Goal: Task Accomplishment & Management: Manage account settings

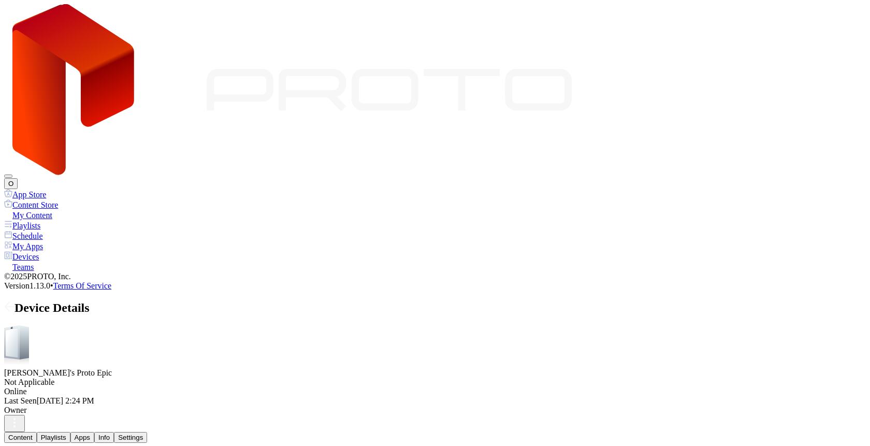
click at [398, 432] on div "Content Playlists Apps Info Settings" at bounding box center [435, 437] width 862 height 11
click at [143, 434] on div "Settings" at bounding box center [130, 438] width 25 height 8
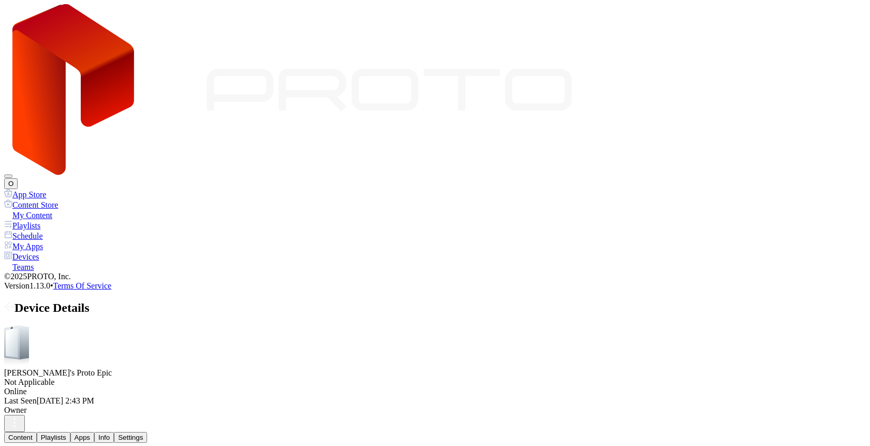
click at [114, 432] on button "Info" at bounding box center [104, 437] width 20 height 11
click at [143, 434] on div "Settings" at bounding box center [130, 438] width 25 height 8
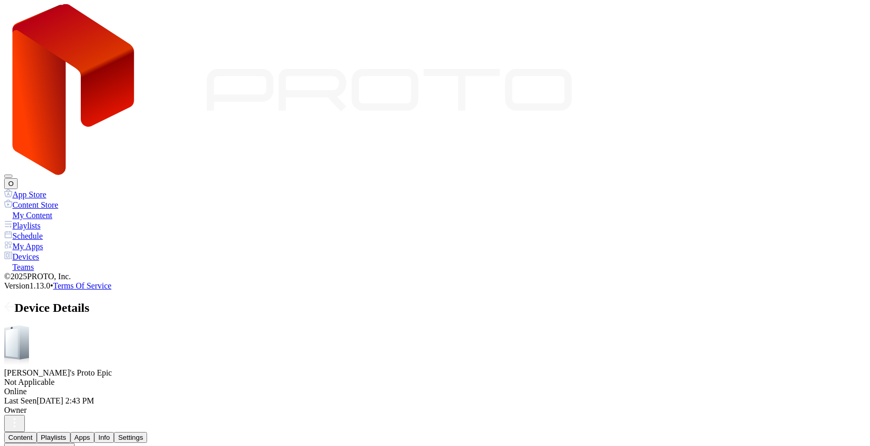
click at [67, 232] on button "Disabled" at bounding box center [49, 226] width 35 height 11
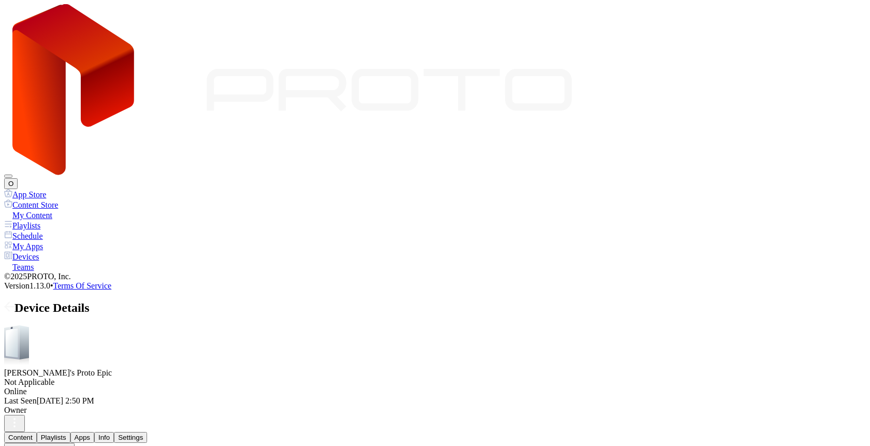
click at [67, 232] on button "Disabled" at bounding box center [49, 226] width 35 height 11
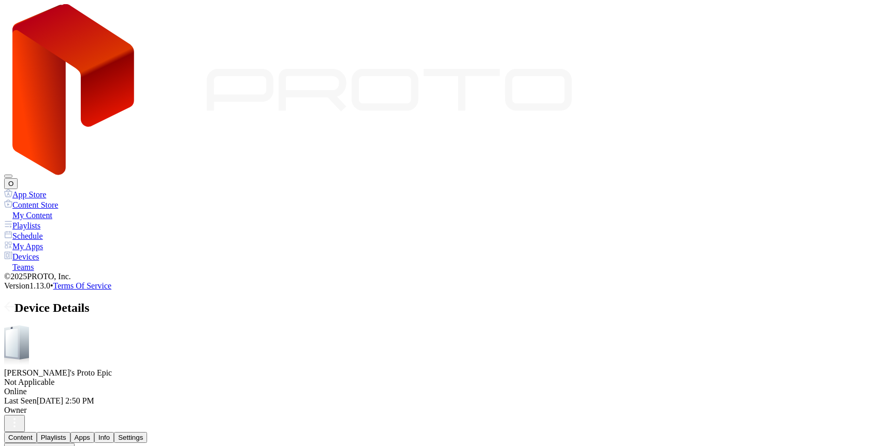
click at [70, 444] on div "Device Touchscreen" at bounding box center [39, 448] width 62 height 8
click at [67, 232] on button "Disabled" at bounding box center [49, 226] width 35 height 11
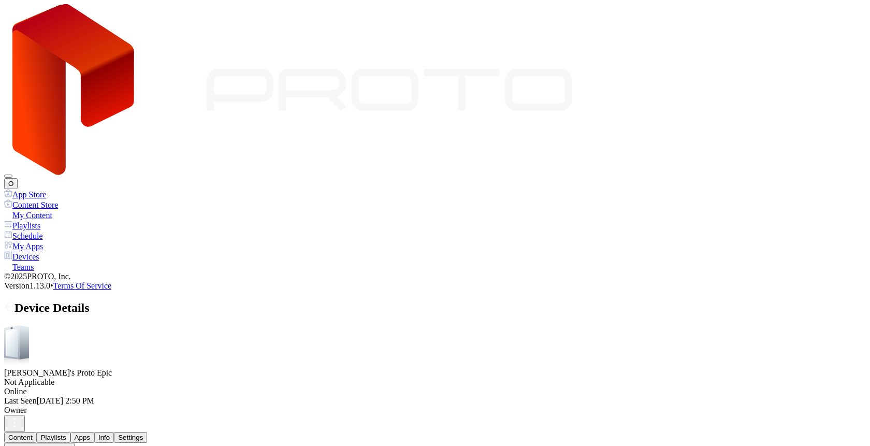
click at [25, 415] on button "button" at bounding box center [14, 423] width 21 height 17
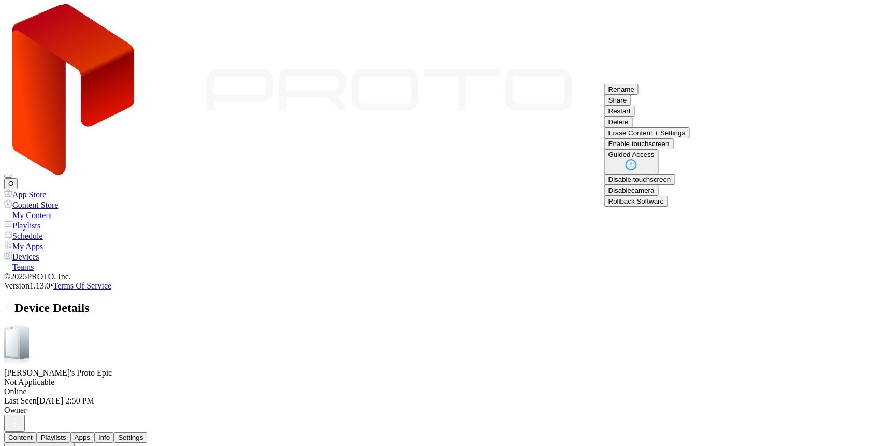
click at [635, 117] on button "Restart" at bounding box center [620, 111] width 31 height 11
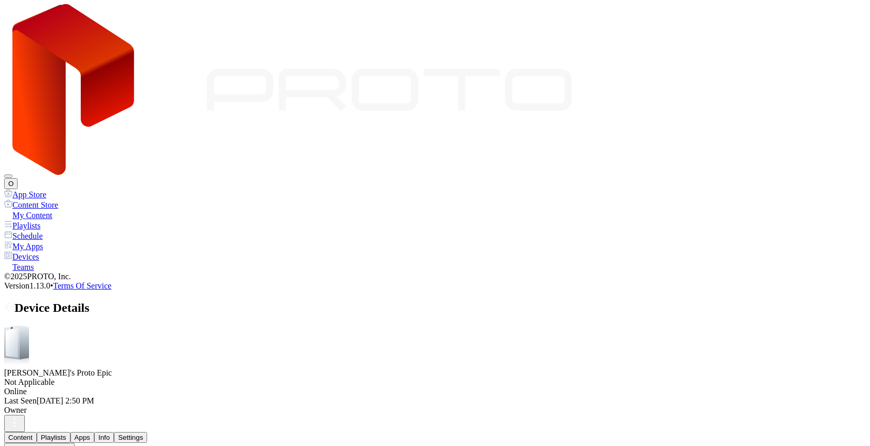
drag, startPoint x: 415, startPoint y: 84, endPoint x: 420, endPoint y: 97, distance: 14.1
click at [82, 206] on div "Guided Access" at bounding box center [59, 202] width 46 height 8
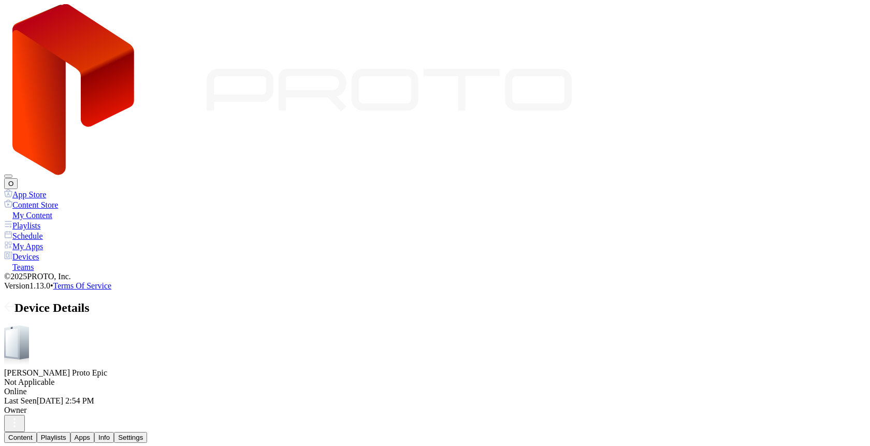
click at [70, 432] on button "Playlists" at bounding box center [54, 437] width 34 height 11
click at [110, 434] on div "Info" at bounding box center [103, 438] width 11 height 8
click at [143, 434] on div "Settings" at bounding box center [130, 438] width 25 height 8
click at [65, 196] on button "Enabled" at bounding box center [49, 190] width 34 height 11
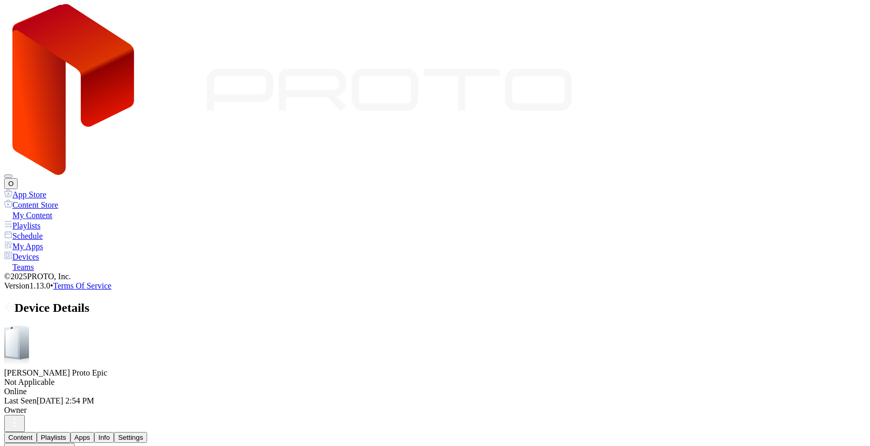
click at [82, 206] on div "Guided Access" at bounding box center [59, 202] width 46 height 8
click at [48, 210] on div "My Content" at bounding box center [435, 215] width 862 height 10
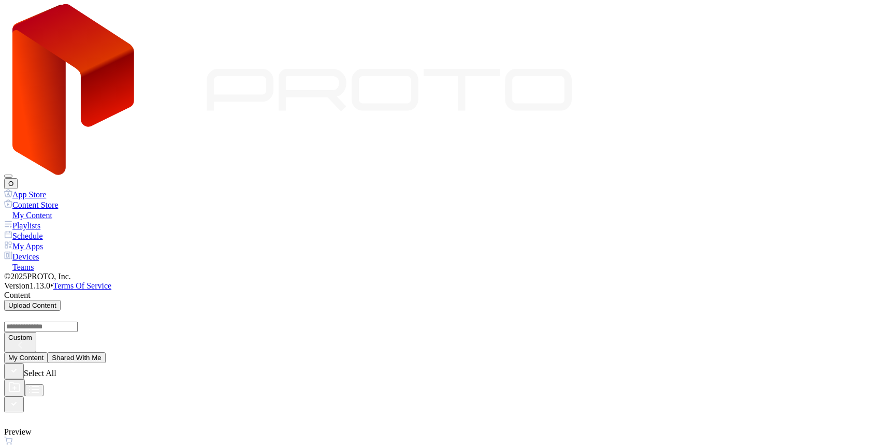
click at [40, 241] on div "My Apps" at bounding box center [435, 246] width 862 height 10
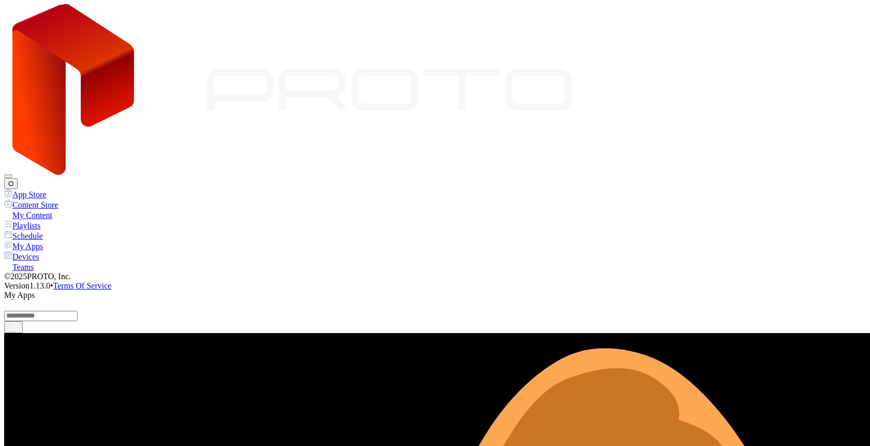
scroll to position [526, 0]
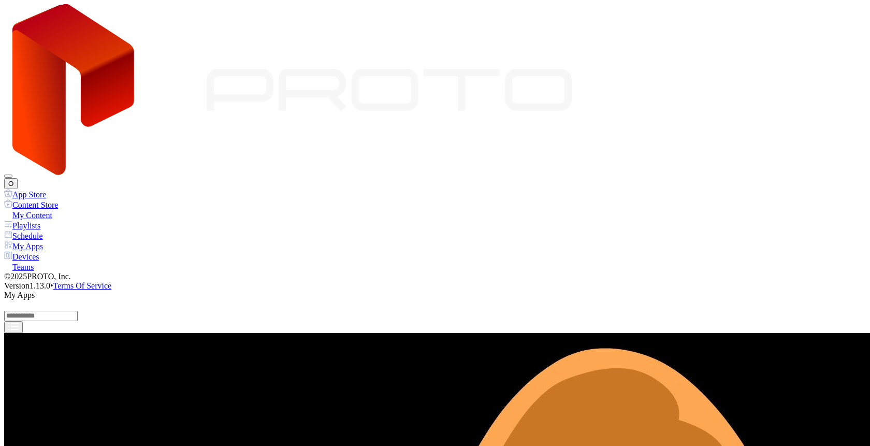
scroll to position [26, 0]
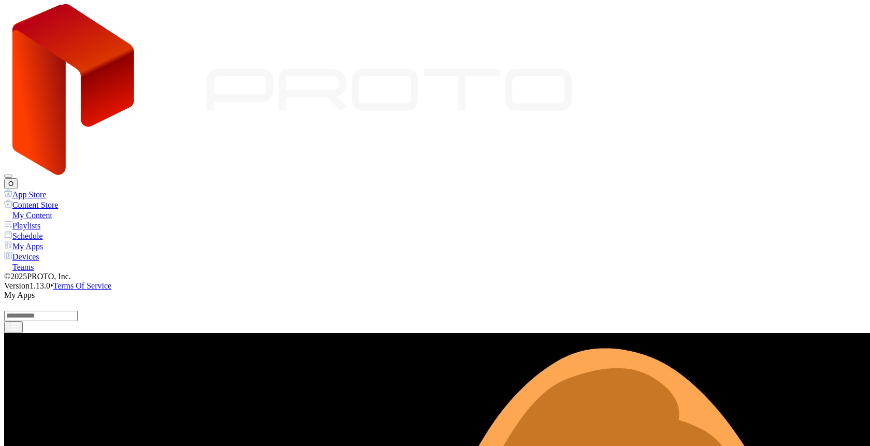
click at [47, 210] on div "My Content" at bounding box center [435, 215] width 862 height 10
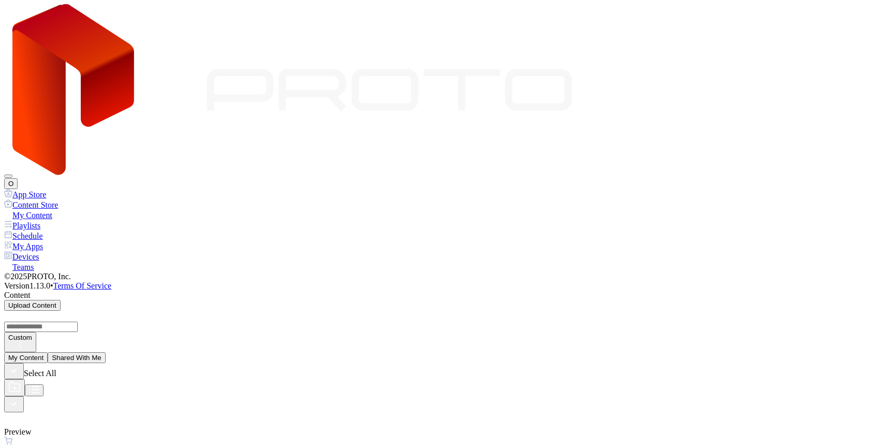
scroll to position [208, 0]
click at [582, 386] on button "Assign" at bounding box center [567, 391] width 29 height 11
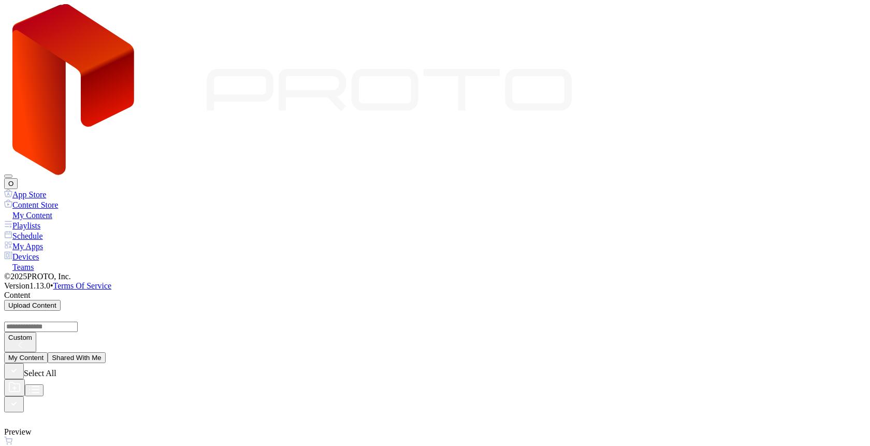
click at [47, 210] on div at bounding box center [435, 210] width 862 height 0
click at [47, 210] on div "My Content" at bounding box center [435, 215] width 862 height 10
click at [44, 241] on div "My Apps" at bounding box center [435, 246] width 862 height 10
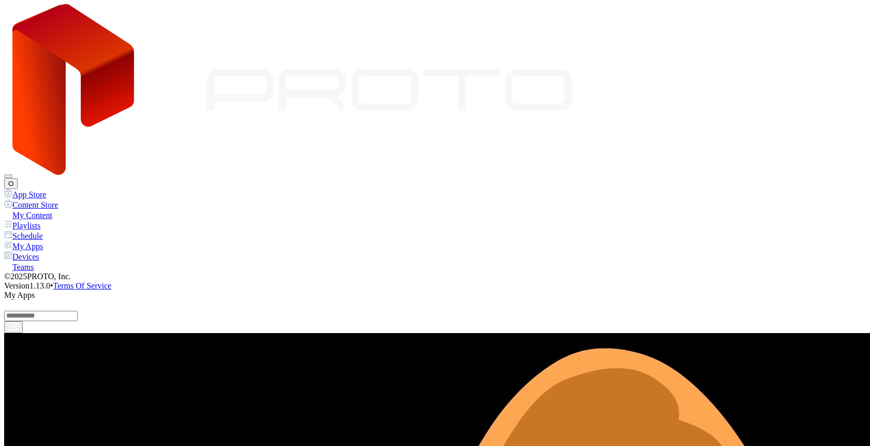
click at [43, 251] on div "Devices" at bounding box center [435, 256] width 862 height 10
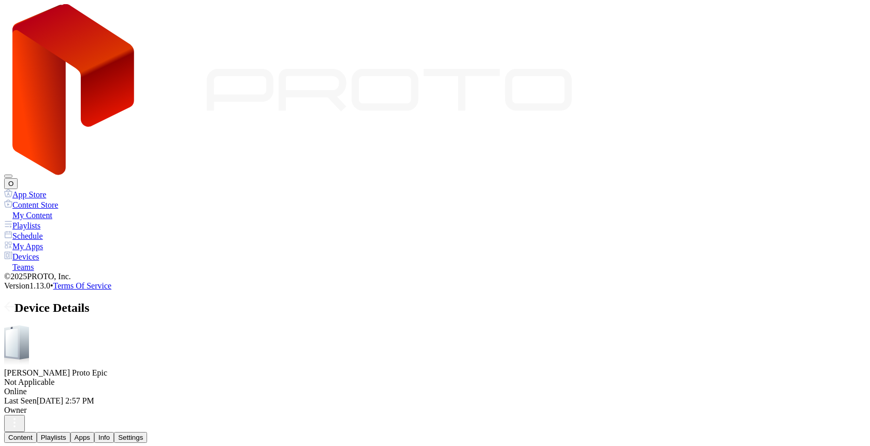
click at [94, 432] on button "Apps" at bounding box center [82, 437] width 24 height 11
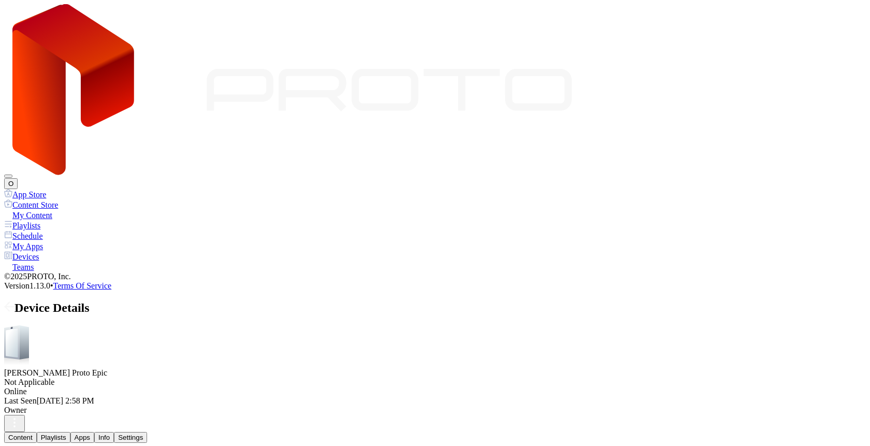
click at [67, 16] on icon at bounding box center [291, 90] width 559 height 172
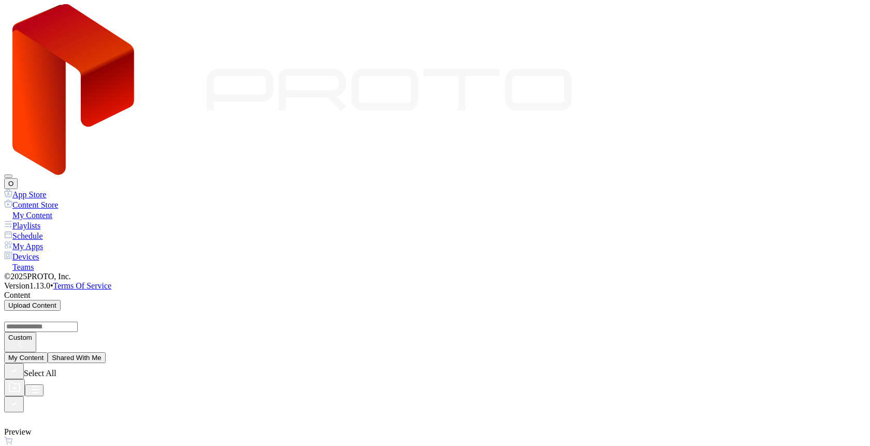
click at [854, 23] on div "O" at bounding box center [435, 96] width 862 height 185
click at [18, 178] on button "O" at bounding box center [10, 183] width 13 height 11
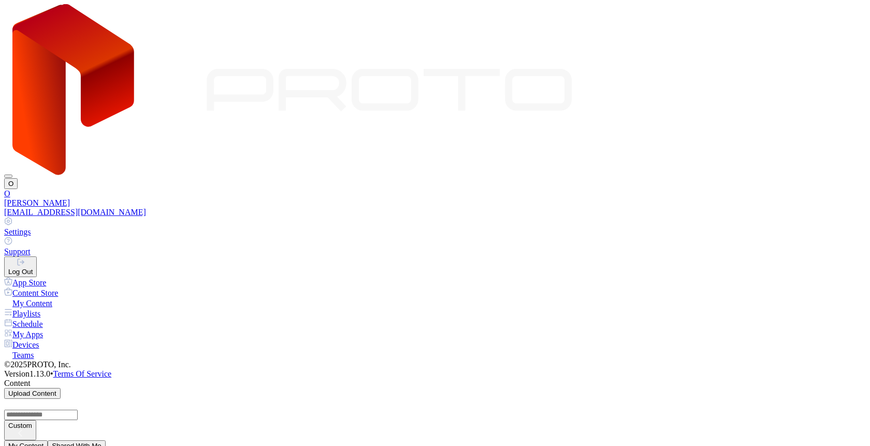
click at [765, 198] on div "[PERSON_NAME]" at bounding box center [435, 202] width 862 height 9
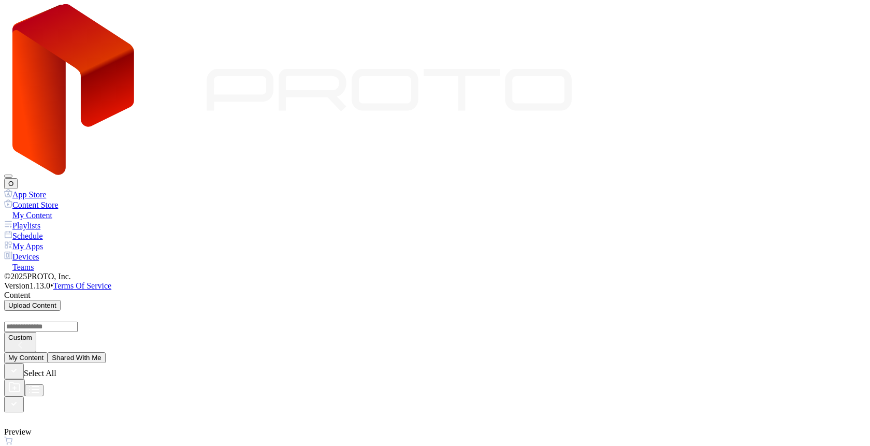
click at [50, 251] on div "Devices" at bounding box center [435, 256] width 862 height 10
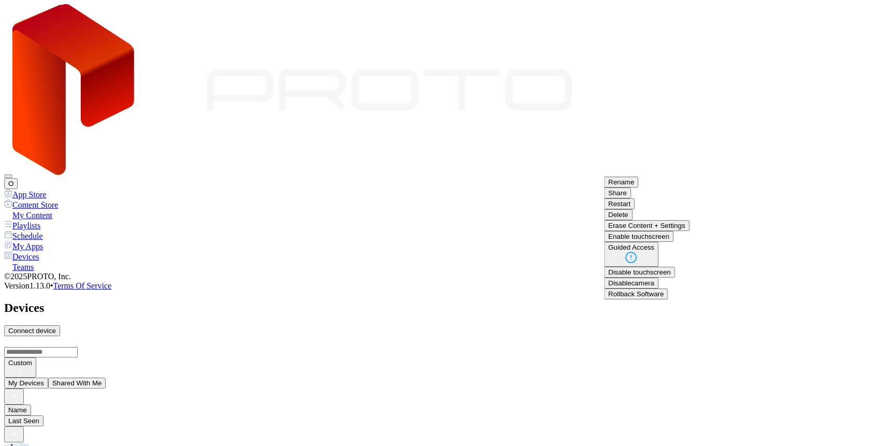
click at [635, 209] on button "Restart" at bounding box center [620, 203] width 31 height 11
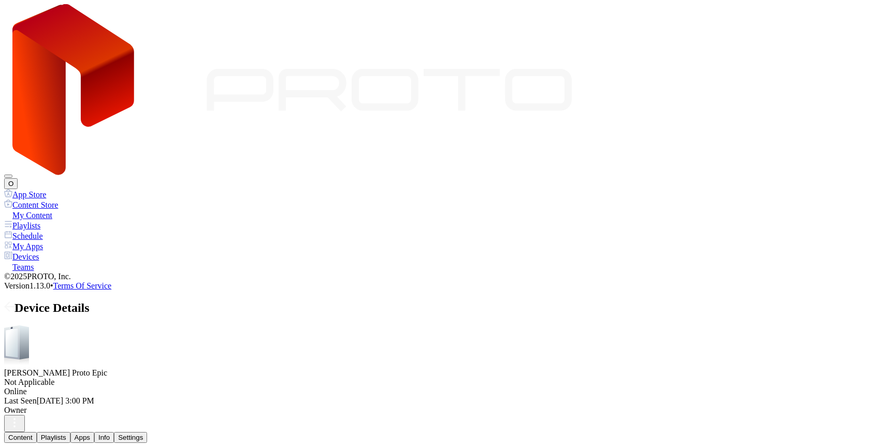
click at [114, 432] on button "Info" at bounding box center [104, 437] width 20 height 11
click at [147, 432] on button "Settings" at bounding box center [130, 437] width 33 height 11
click at [143, 434] on div "Settings" at bounding box center [130, 438] width 25 height 8
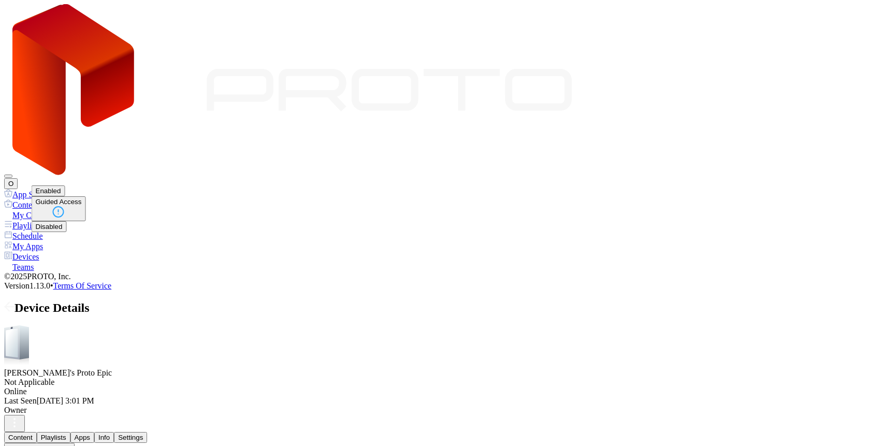
click at [86, 221] on button "Guided Access" at bounding box center [59, 208] width 54 height 25
click at [65, 196] on button "Enabled" at bounding box center [49, 190] width 34 height 11
click at [21, 416] on icon "button" at bounding box center [14, 422] width 12 height 12
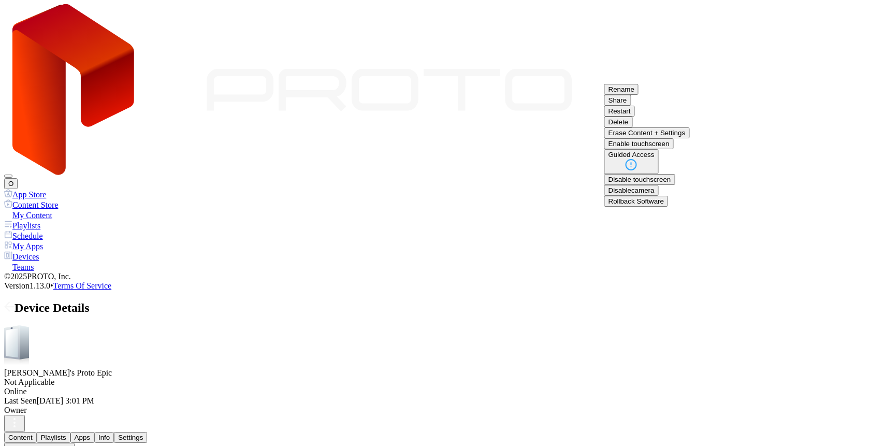
click at [635, 117] on button "Restart" at bounding box center [620, 111] width 31 height 11
